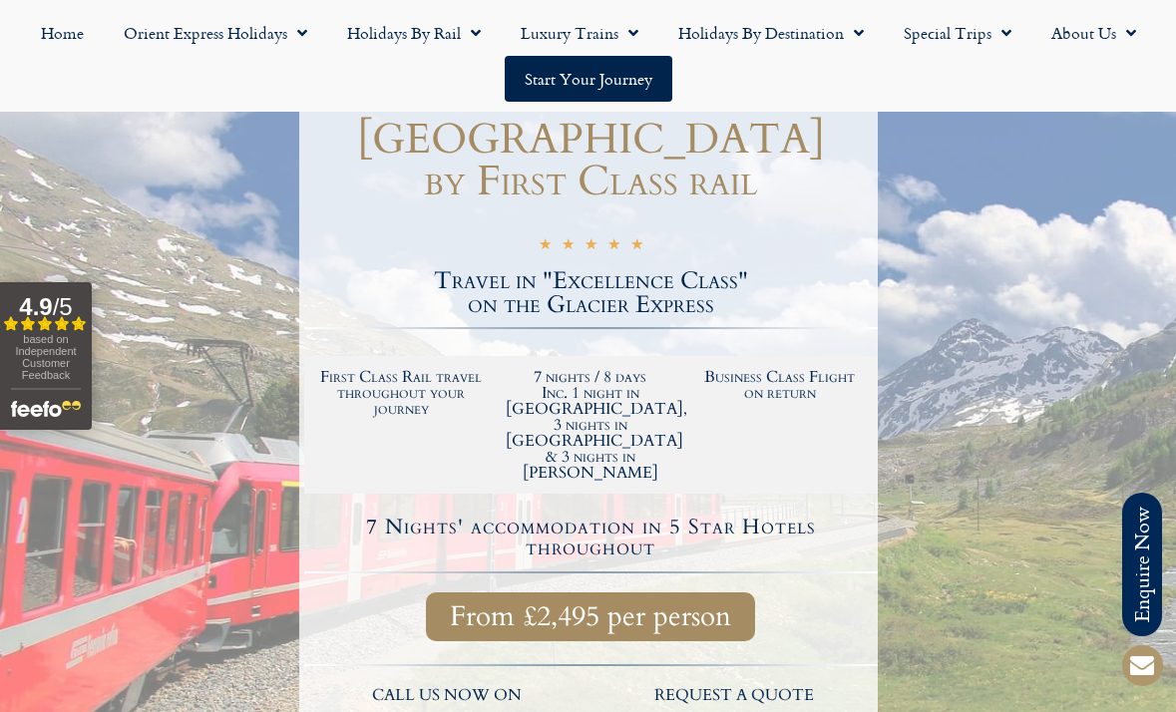
scroll to position [178, 0]
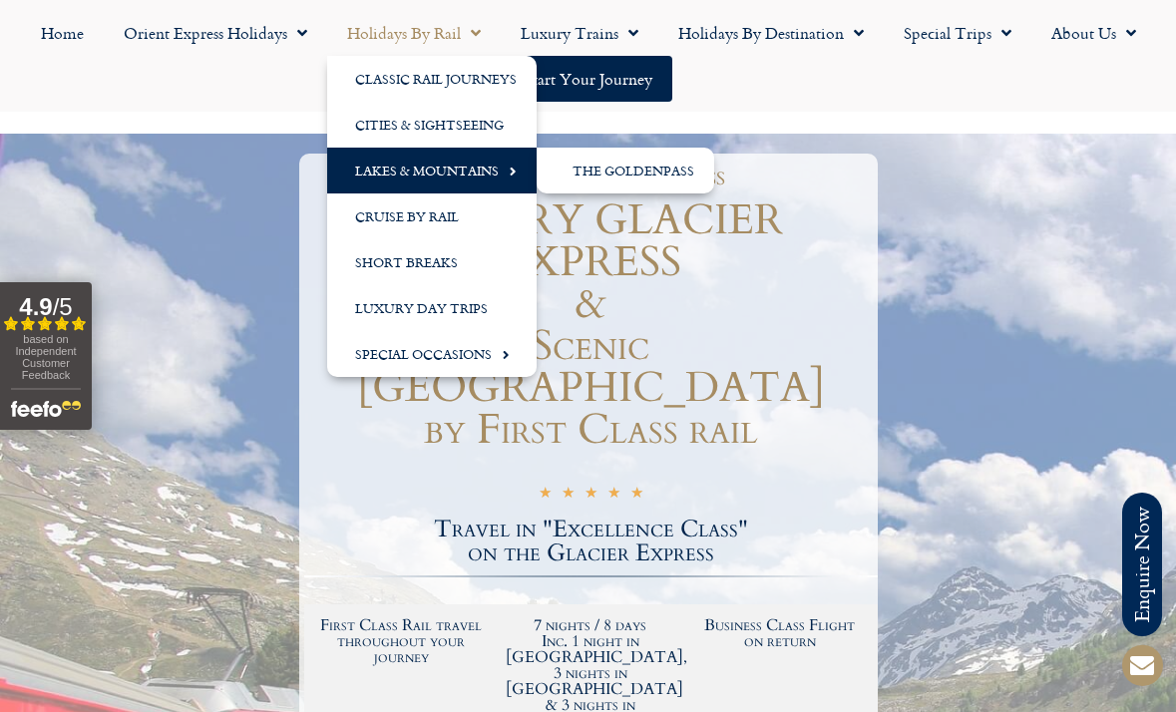
click at [387, 177] on link "Lakes & Mountains" at bounding box center [432, 171] width 210 height 46
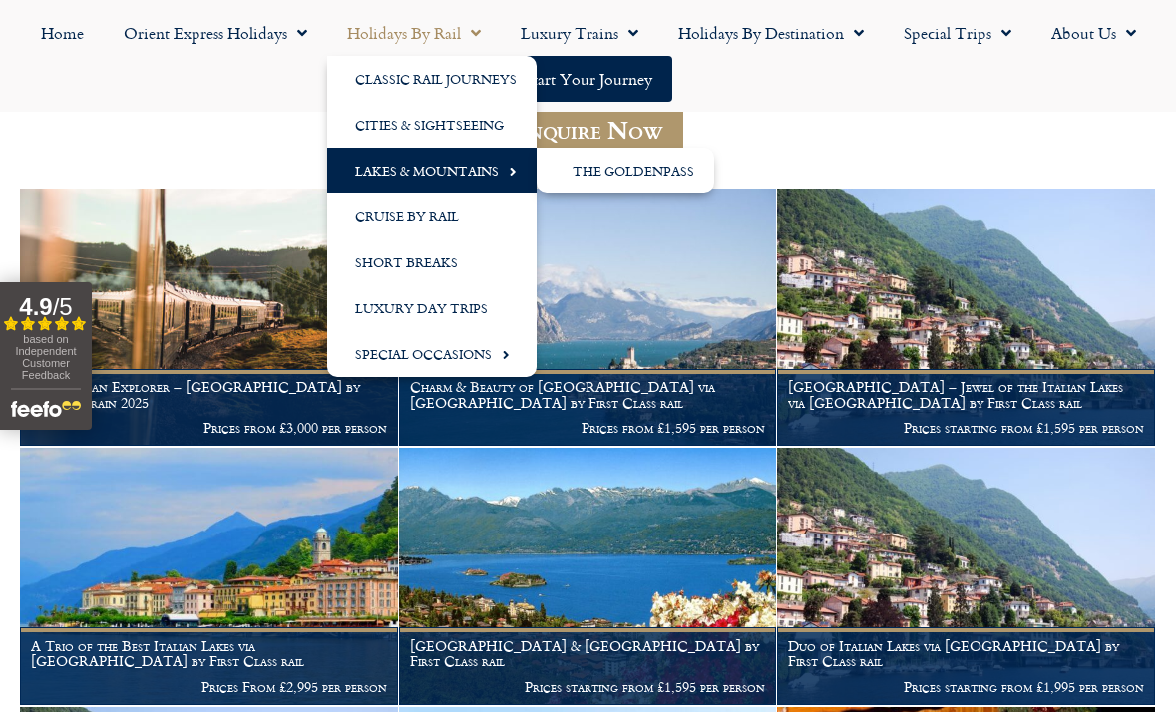
scroll to position [313, 0]
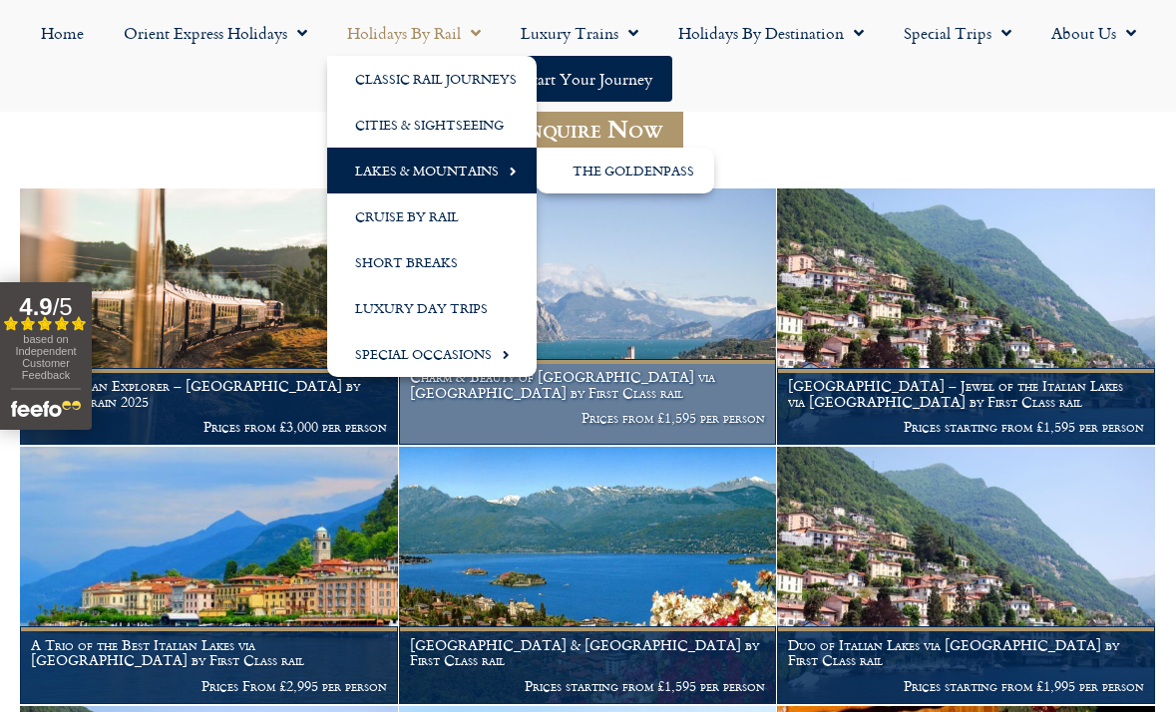
click at [605, 249] on img at bounding box center [588, 317] width 378 height 256
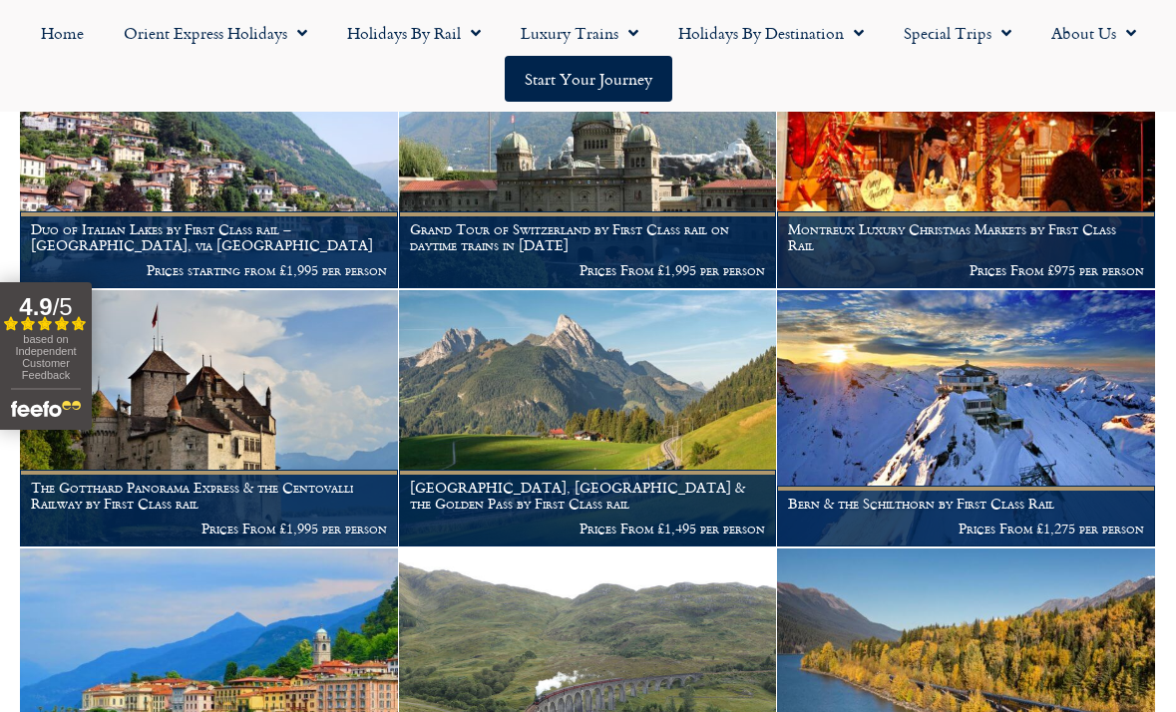
scroll to position [1017, 0]
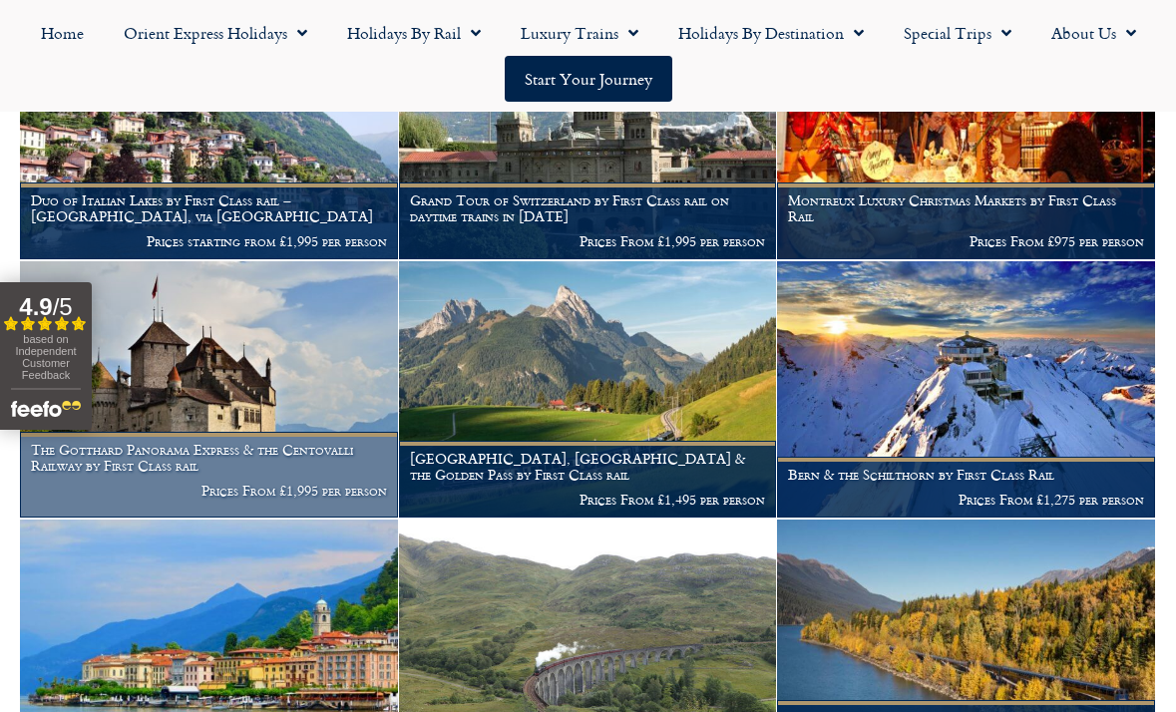
click at [170, 454] on h1 "The Gotthard Panorama Express & the Centovalli Railway by First Class rail" at bounding box center [209, 458] width 356 height 32
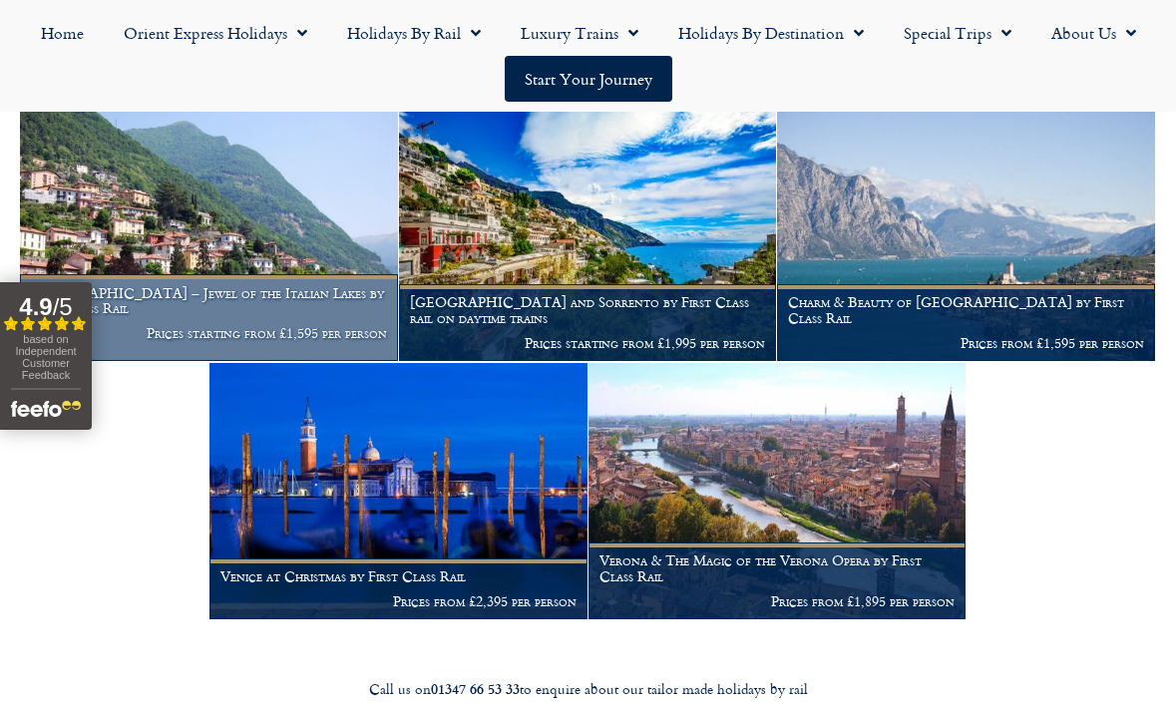
scroll to position [2207, 0]
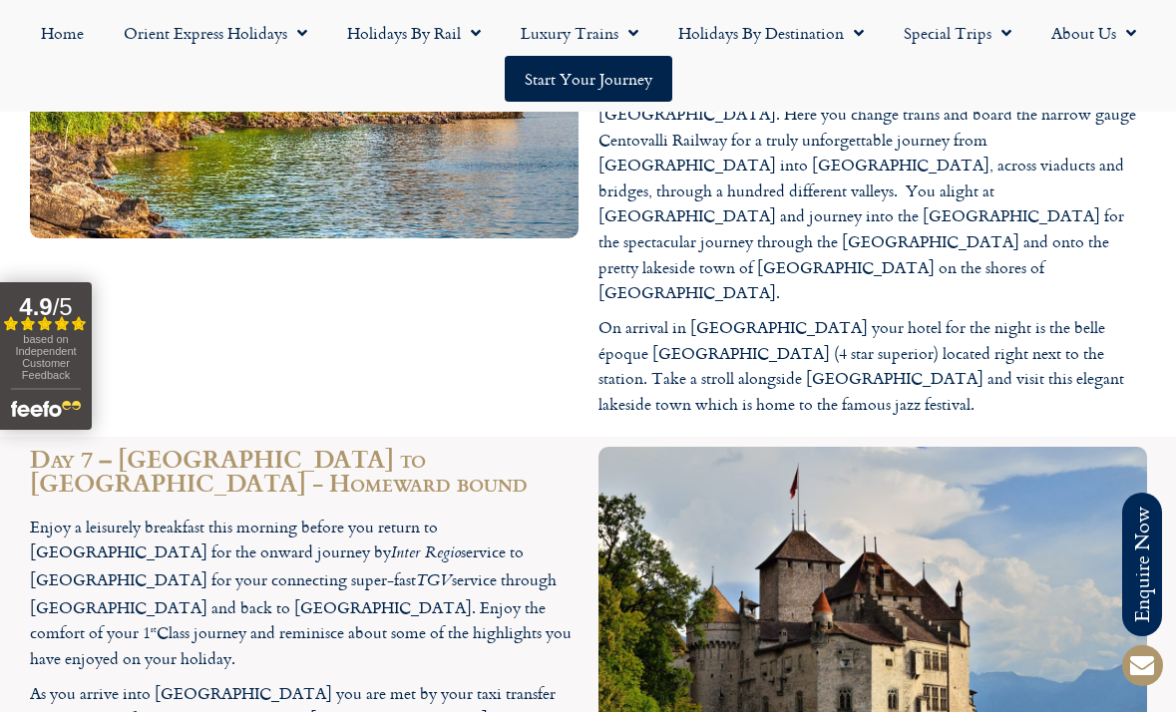
scroll to position [4582, 0]
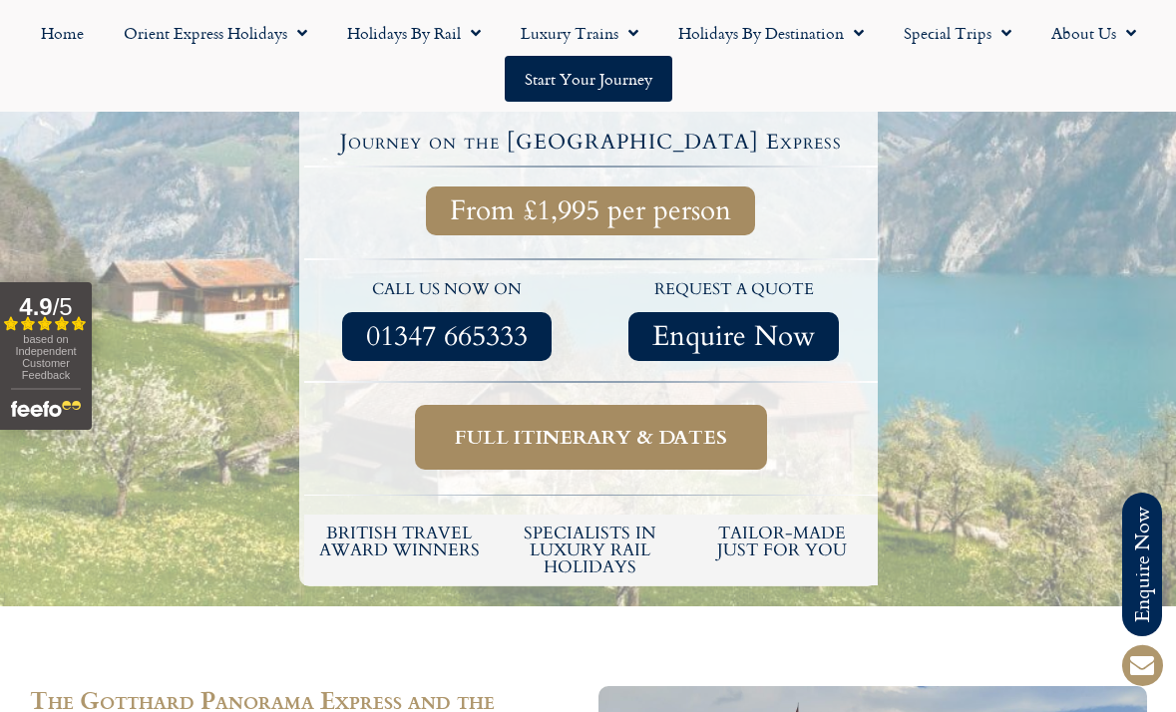
scroll to position [714, 0]
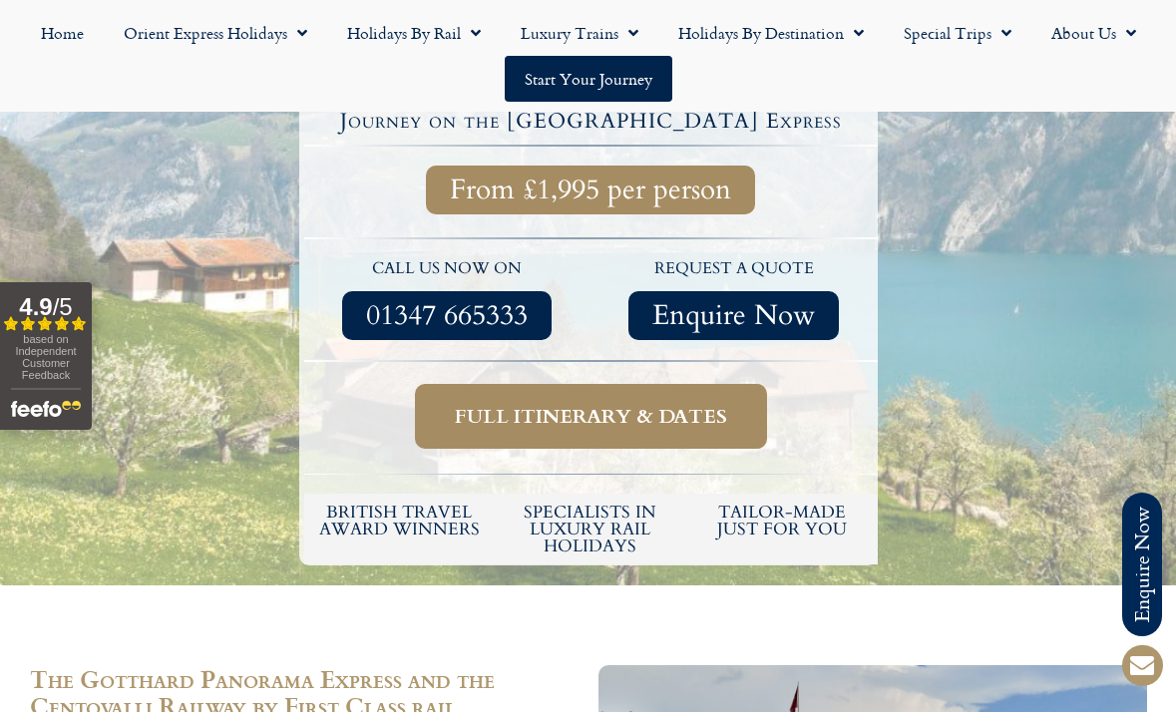
click at [499, 384] on link "Full itinerary & dates" at bounding box center [591, 416] width 352 height 65
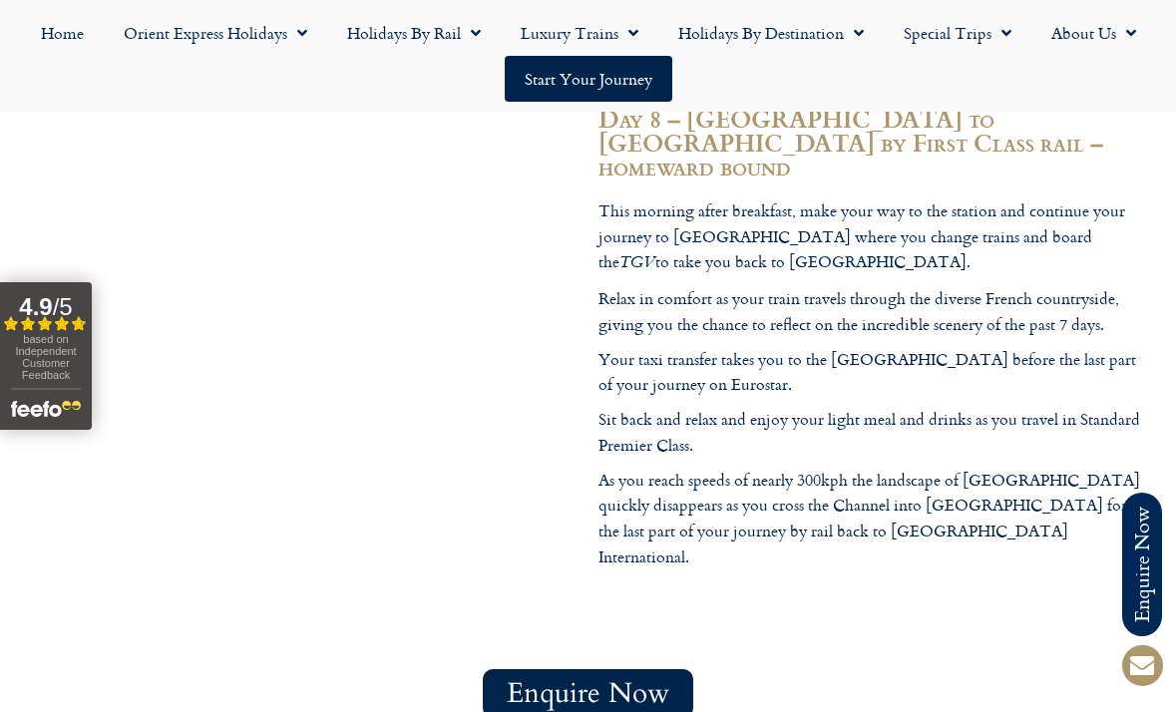
scroll to position [5713, 0]
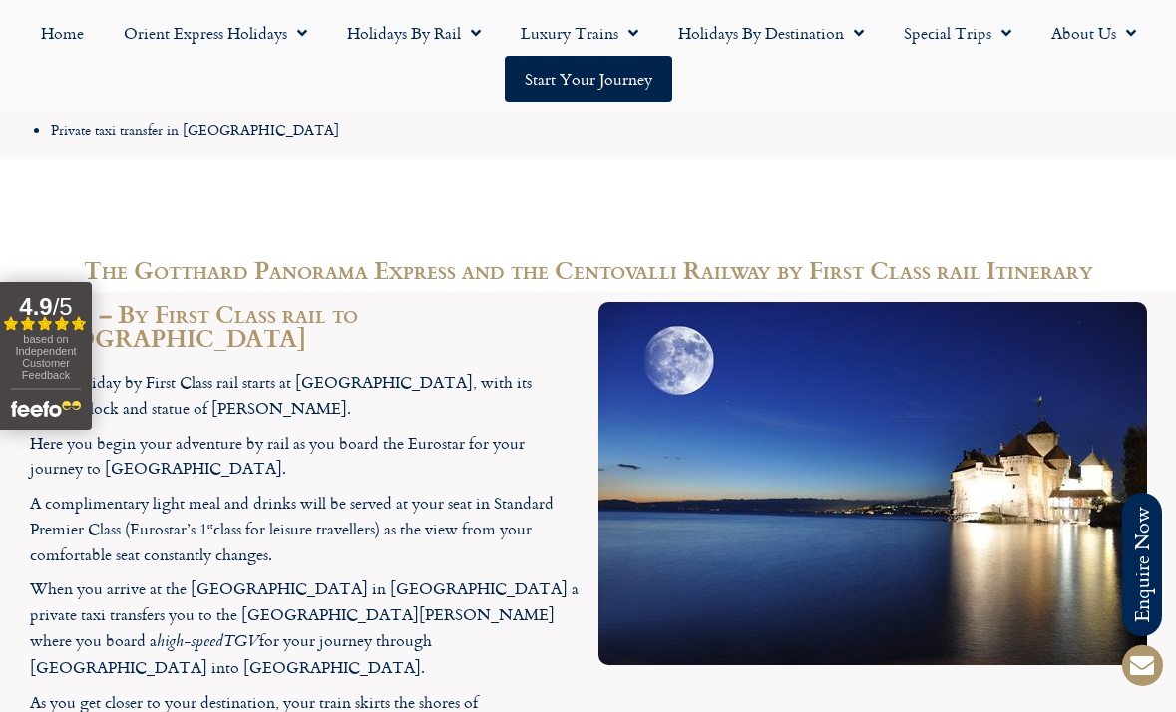
scroll to position [2745, 0]
